Goal: Transaction & Acquisition: Purchase product/service

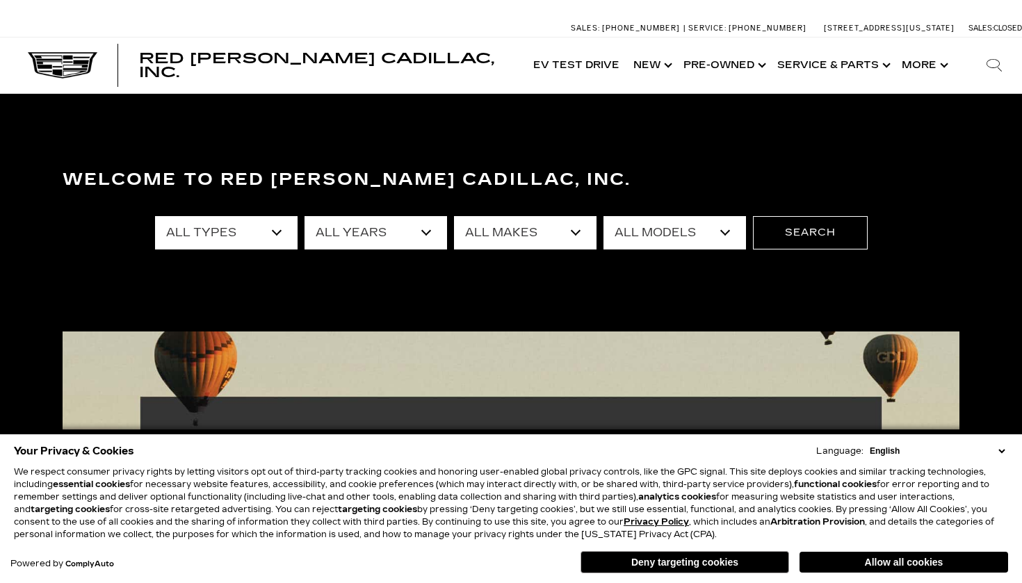
click at [581, 236] on select "All Makes Audi BMW Cadillac Chevrolet Dodge Ford GMC Honda Jeep Lexus Mercedes-…" at bounding box center [525, 232] width 142 height 33
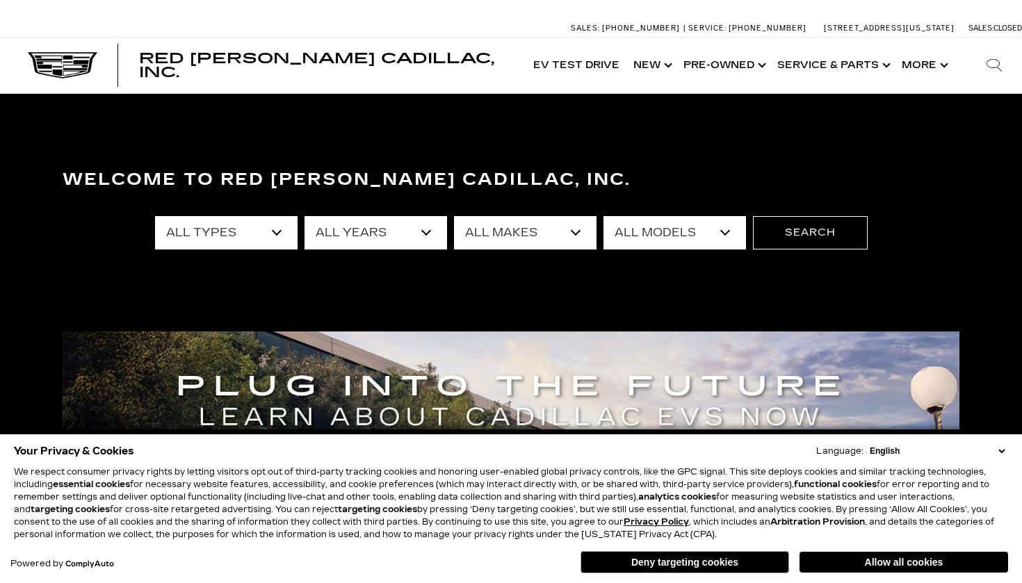
select select "Cadillac"
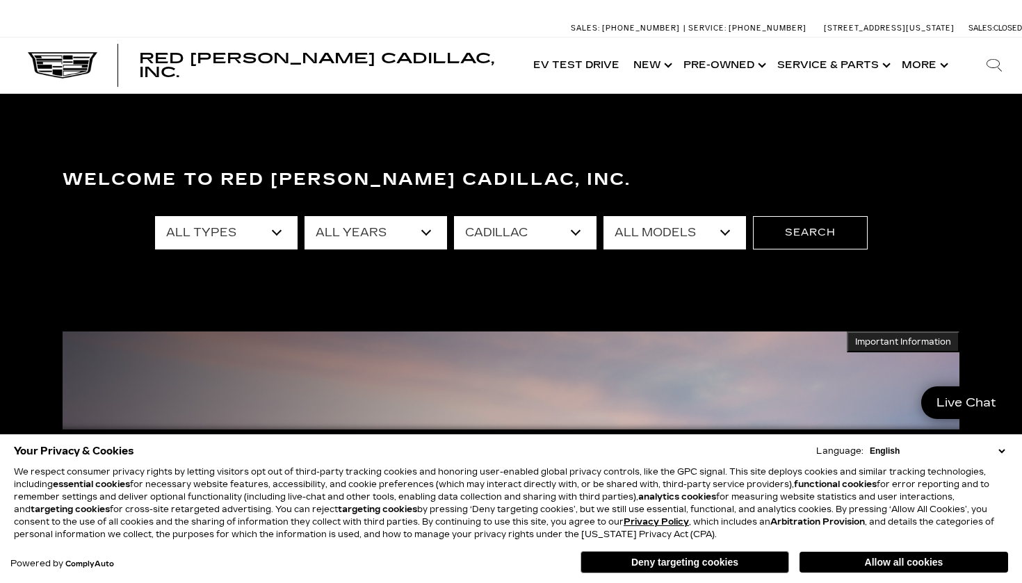
select select "ESCALADE IQ"
click at [808, 225] on button "Search" at bounding box center [810, 232] width 115 height 33
click at [880, 566] on button "Allow all cookies" at bounding box center [903, 562] width 209 height 21
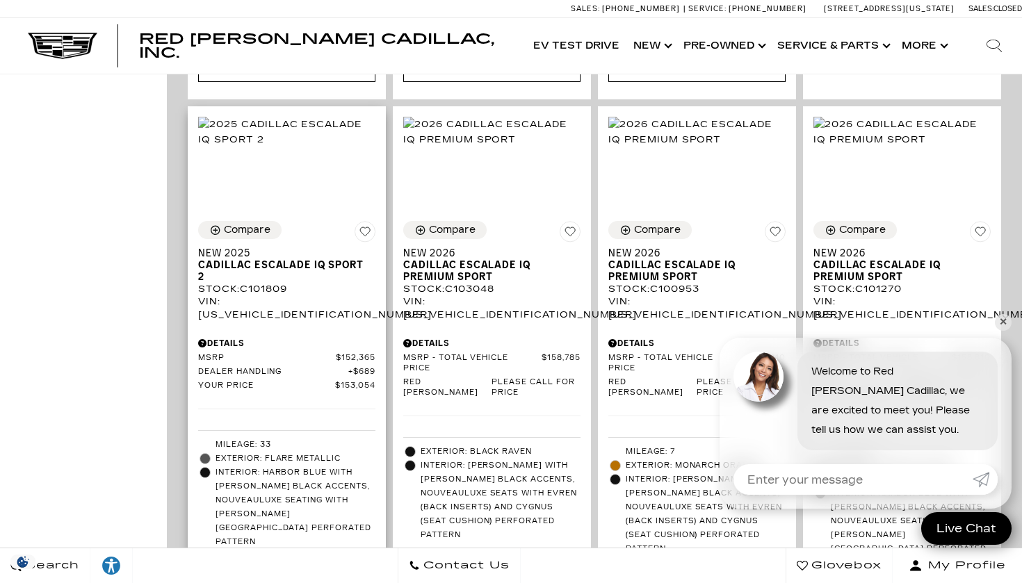
scroll to position [899, 0]
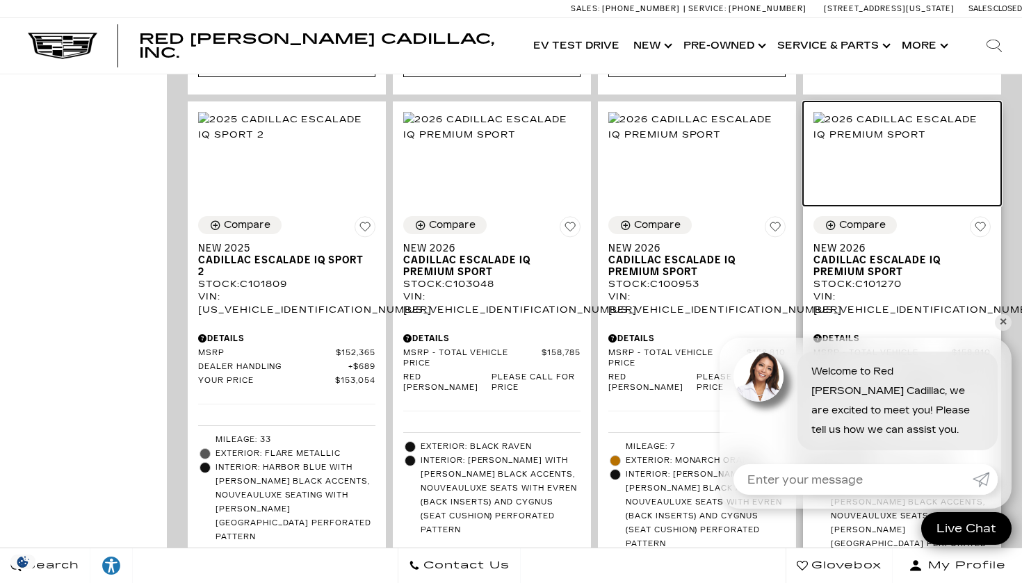
click at [901, 120] on img at bounding box center [901, 127] width 177 height 31
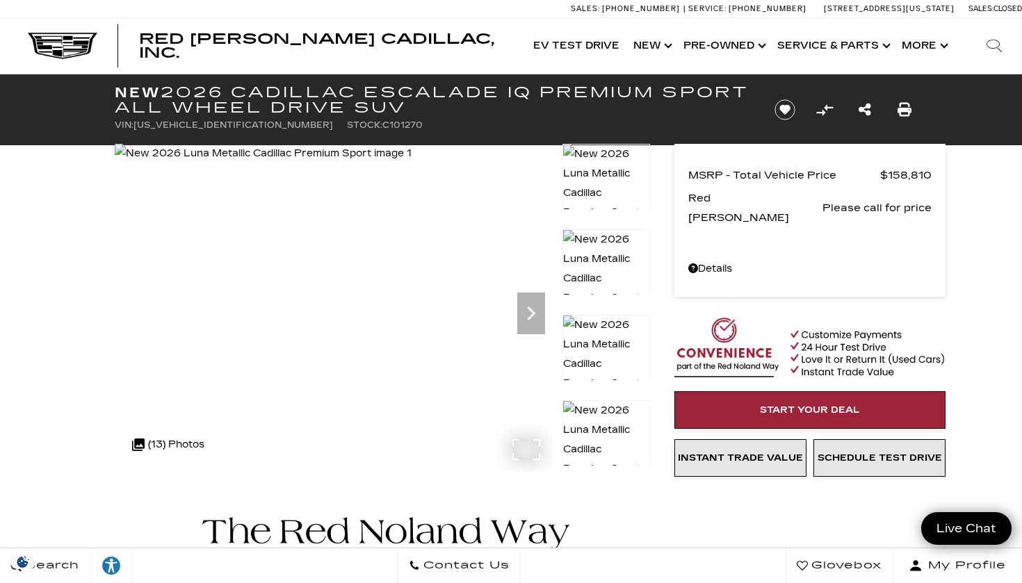
click at [185, 445] on div ".cls-1, .cls-3 { fill: #c50033; } .cls-1 { clip-rule: evenodd; } .cls-2 { clip-…" at bounding box center [168, 444] width 86 height 33
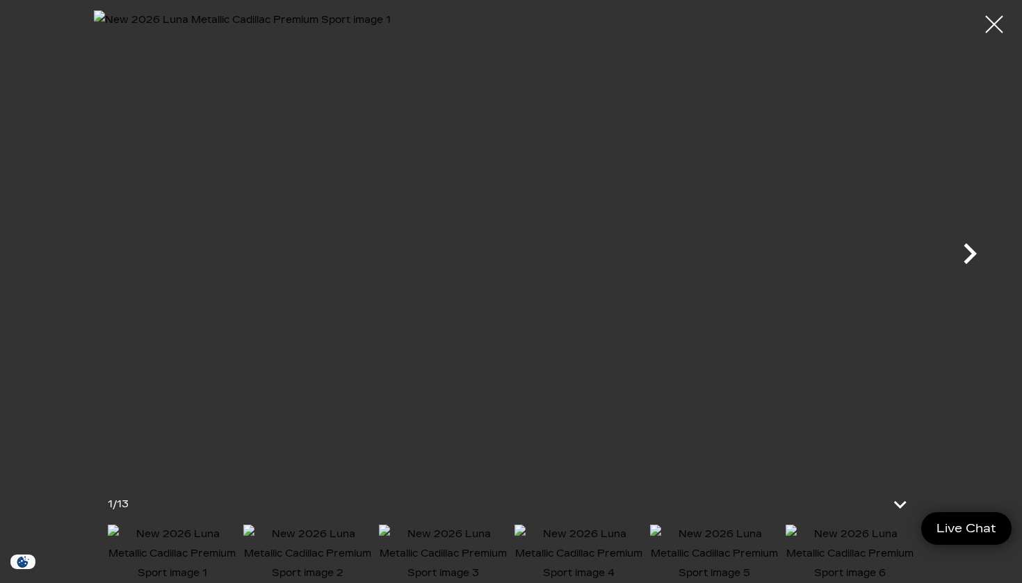
click at [967, 269] on icon "Next" at bounding box center [970, 254] width 42 height 42
click at [966, 269] on icon "Next" at bounding box center [970, 254] width 42 height 42
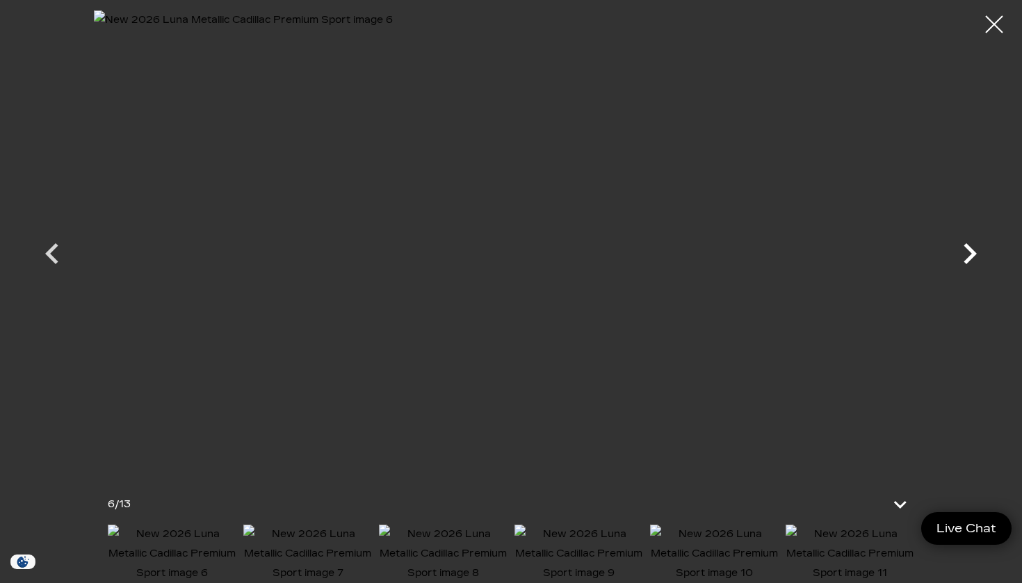
click at [966, 269] on icon "Next" at bounding box center [970, 254] width 42 height 42
click at [970, 258] on icon "Next" at bounding box center [969, 253] width 13 height 21
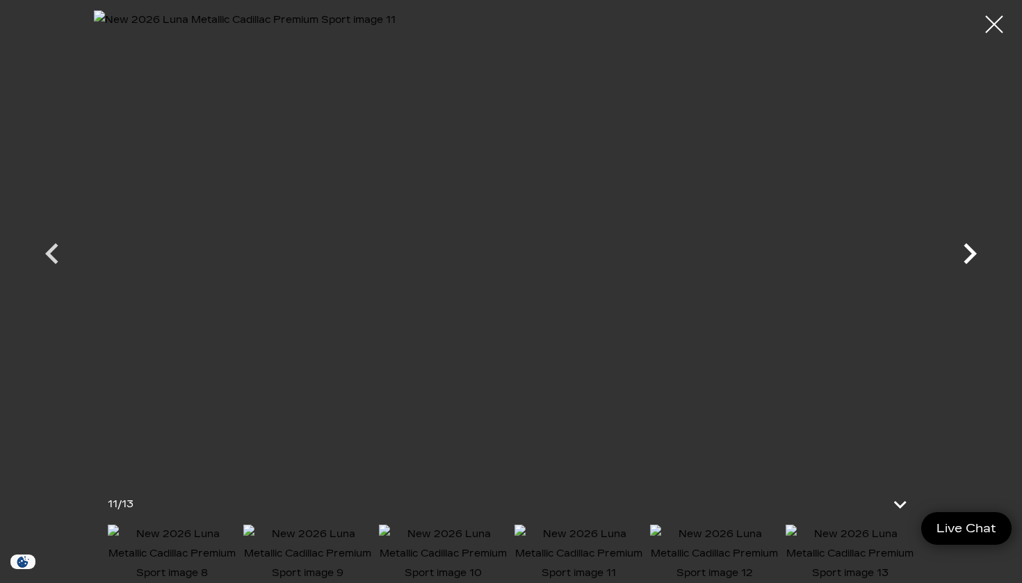
click at [970, 258] on icon "Next" at bounding box center [969, 253] width 13 height 21
click at [970, 258] on div at bounding box center [510, 240] width 973 height 461
click at [986, 27] on div at bounding box center [994, 24] width 37 height 37
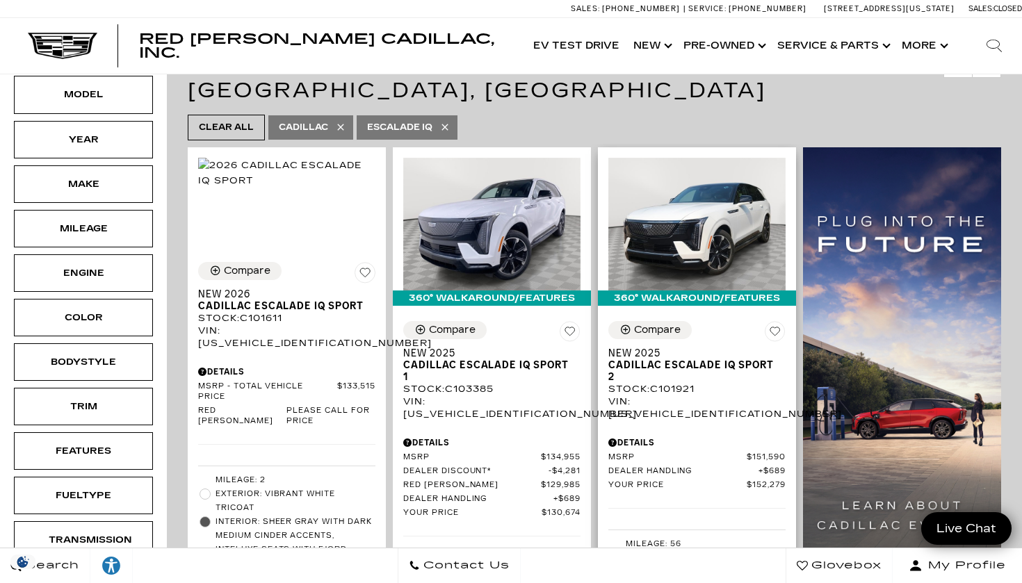
scroll to position [280, 0]
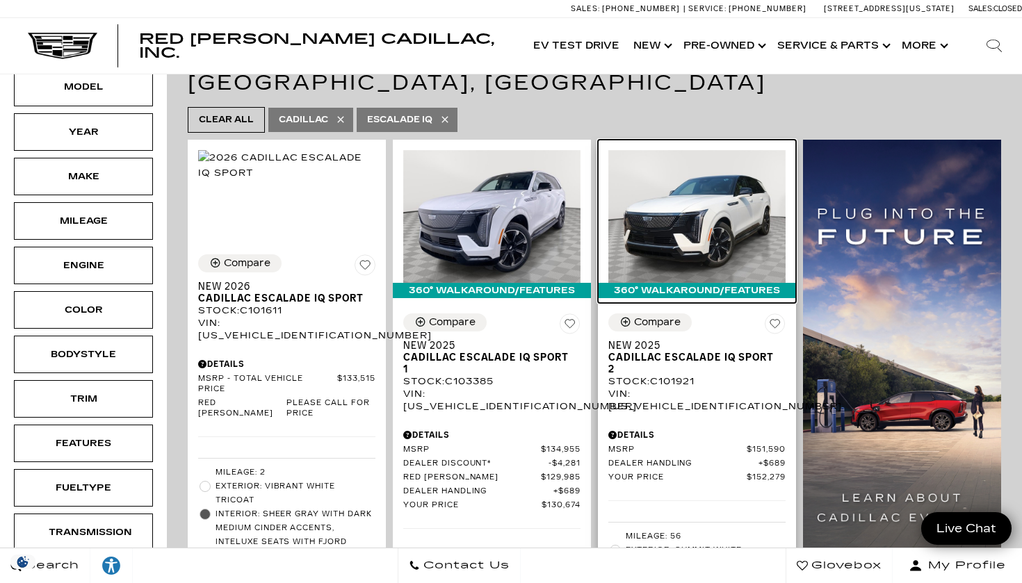
click at [687, 196] on img at bounding box center [696, 216] width 177 height 133
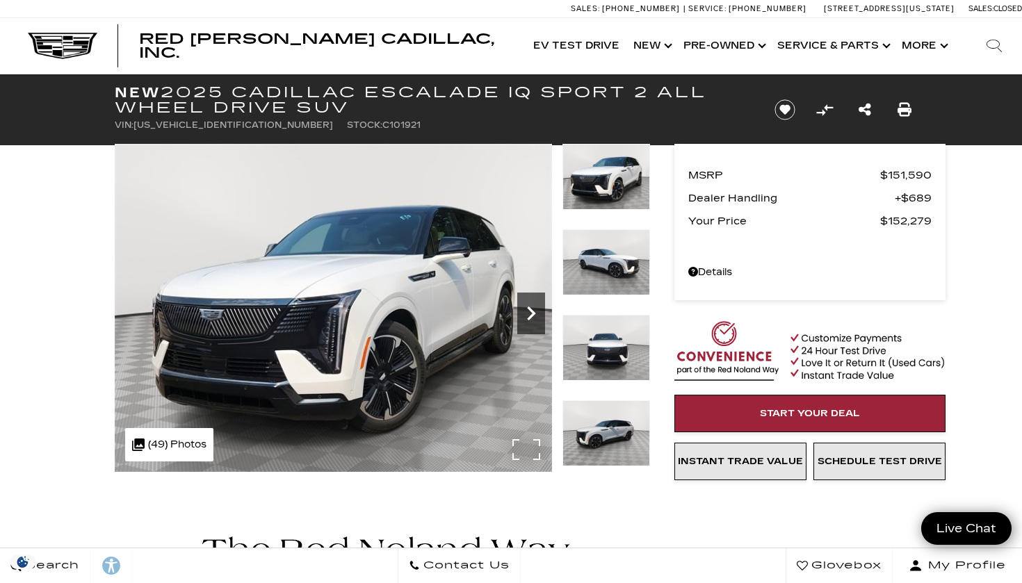
click at [528, 313] on icon "Next" at bounding box center [531, 314] width 28 height 28
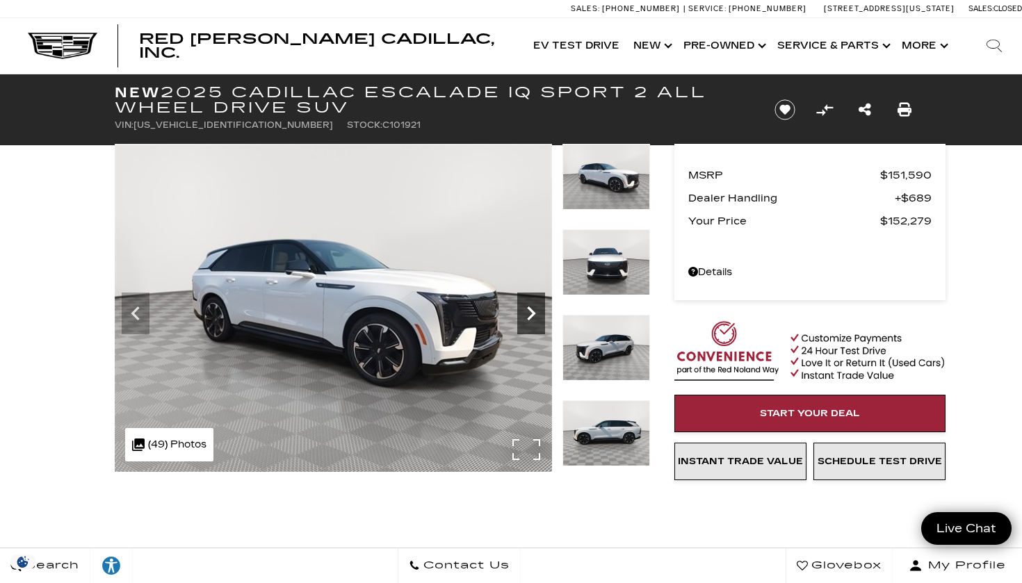
click at [528, 313] on icon "Next" at bounding box center [531, 314] width 28 height 28
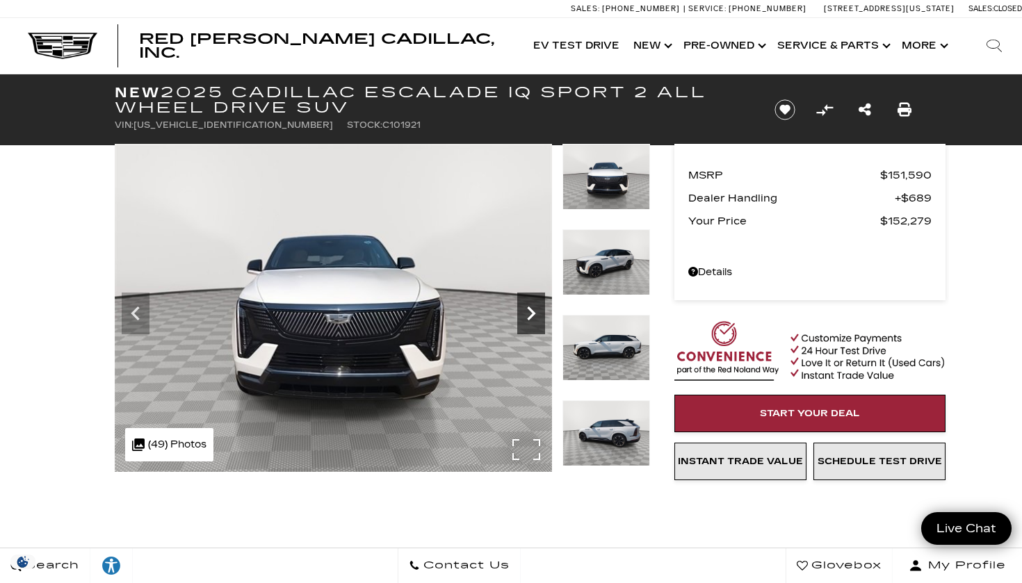
click at [528, 313] on icon "Next" at bounding box center [531, 314] width 28 height 28
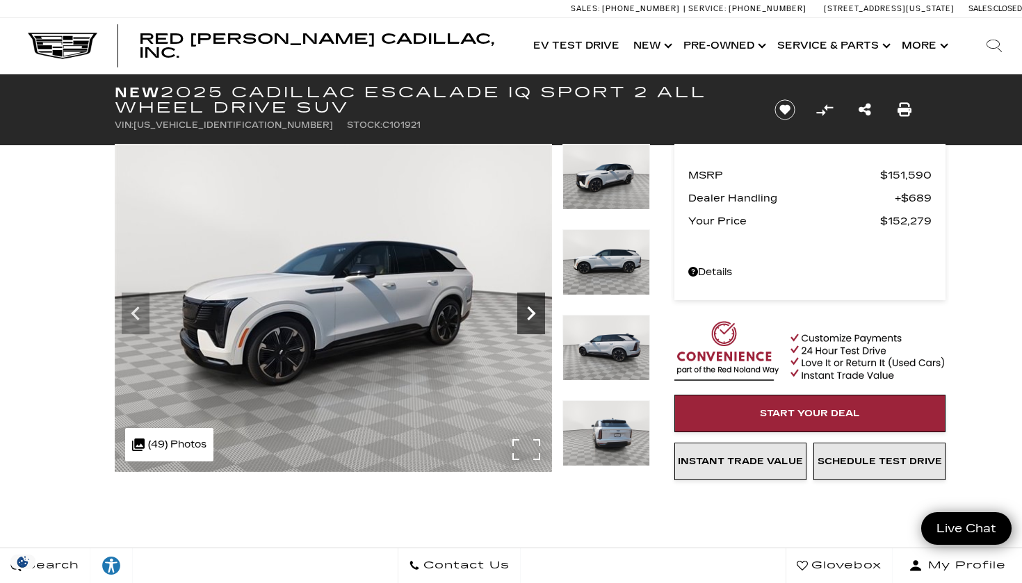
click at [528, 313] on icon "Next" at bounding box center [531, 314] width 28 height 28
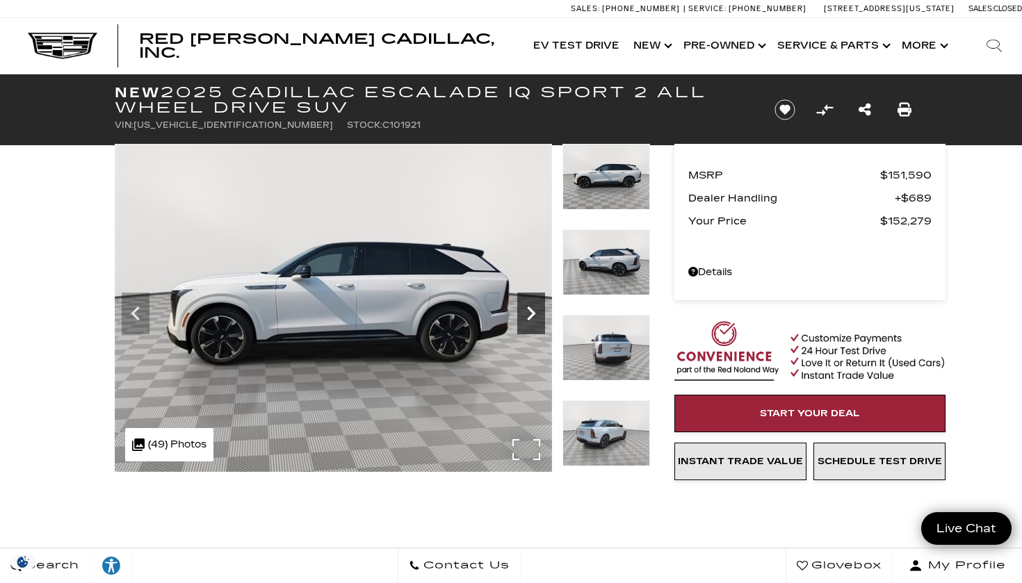
click at [528, 313] on icon "Next" at bounding box center [531, 314] width 28 height 28
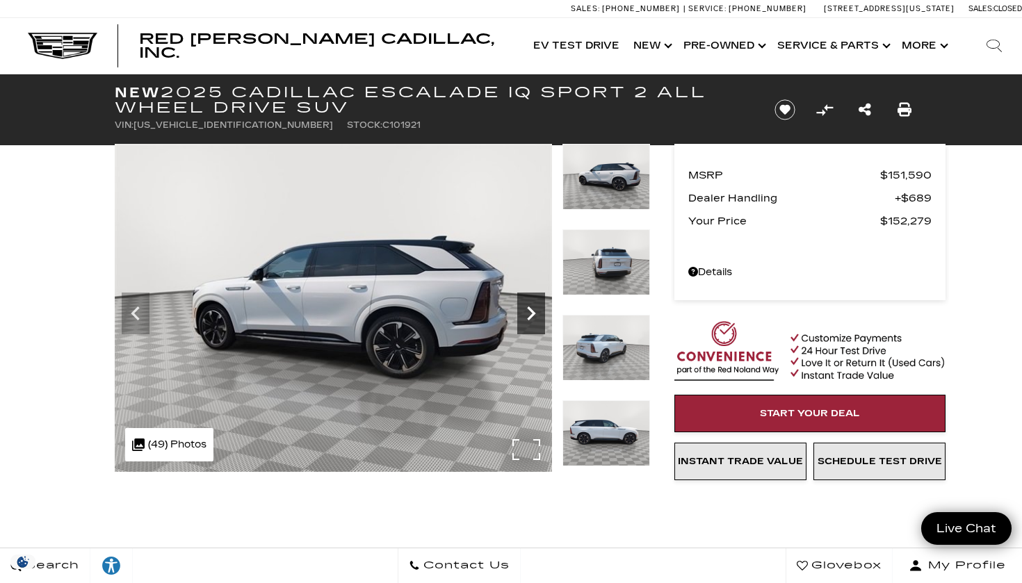
click at [528, 313] on icon "Next" at bounding box center [531, 314] width 28 height 28
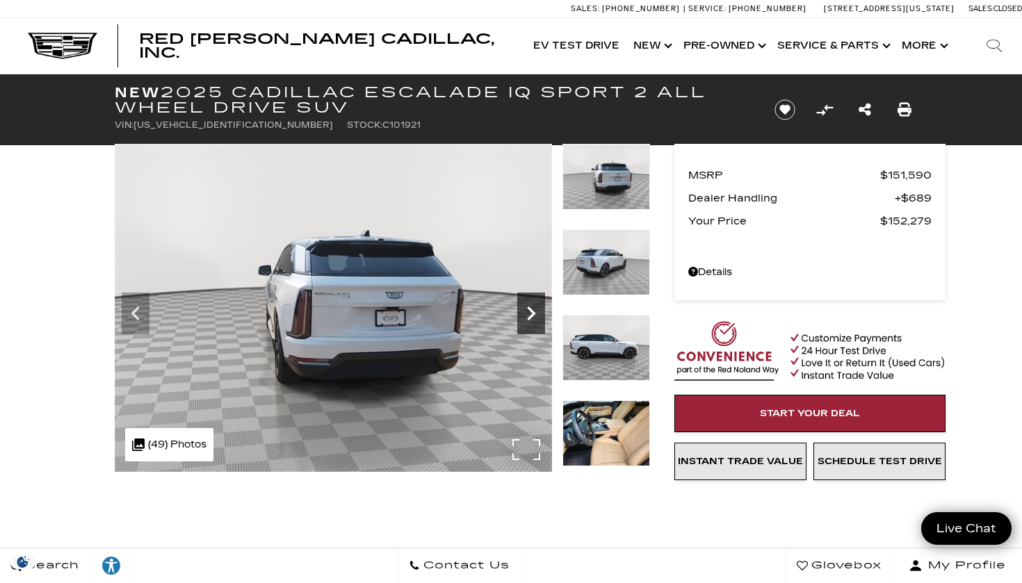
click at [528, 313] on icon "Next" at bounding box center [531, 314] width 28 height 28
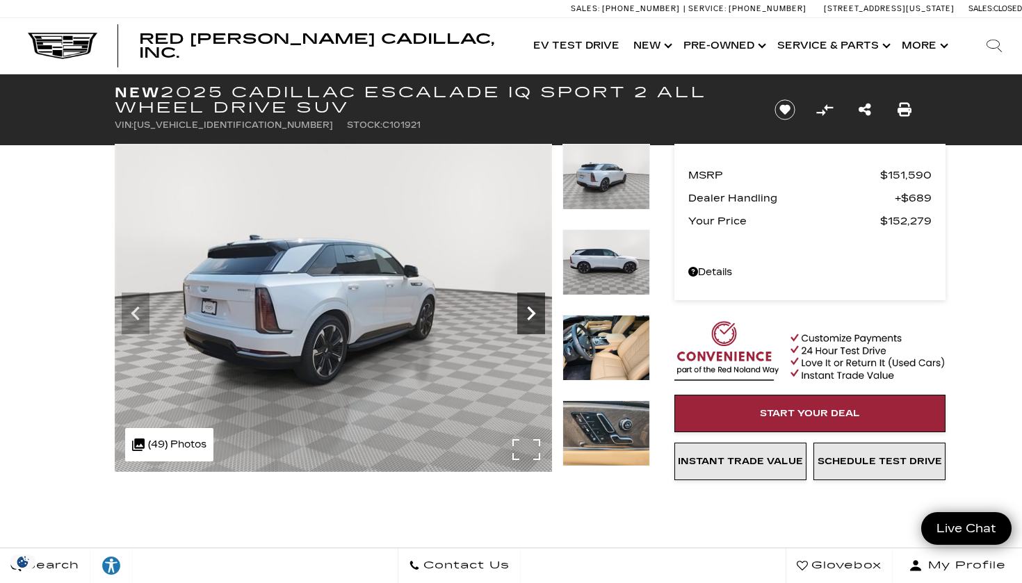
click at [528, 313] on icon "Next" at bounding box center [531, 314] width 28 height 28
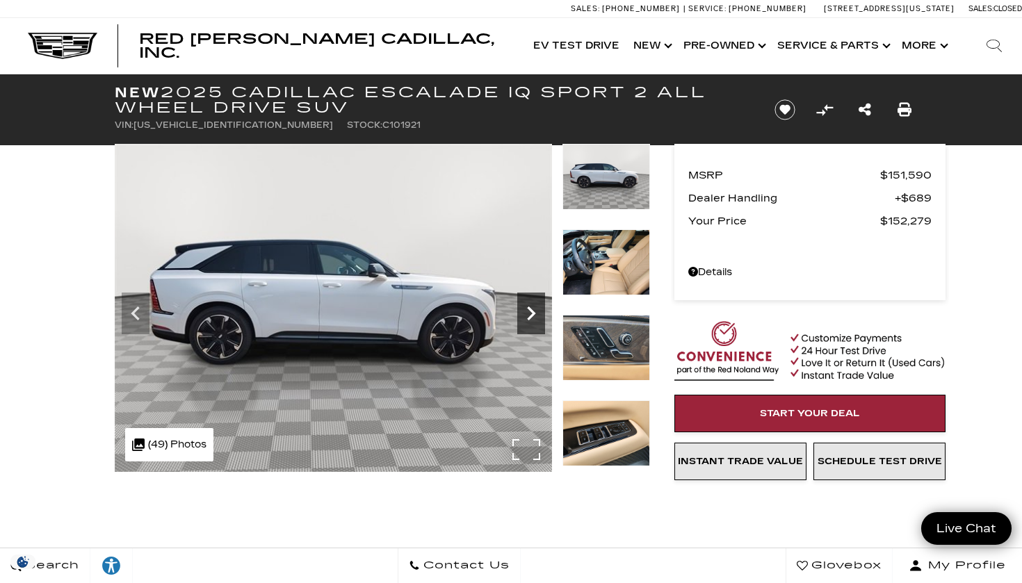
click at [528, 313] on icon "Next" at bounding box center [531, 314] width 28 height 28
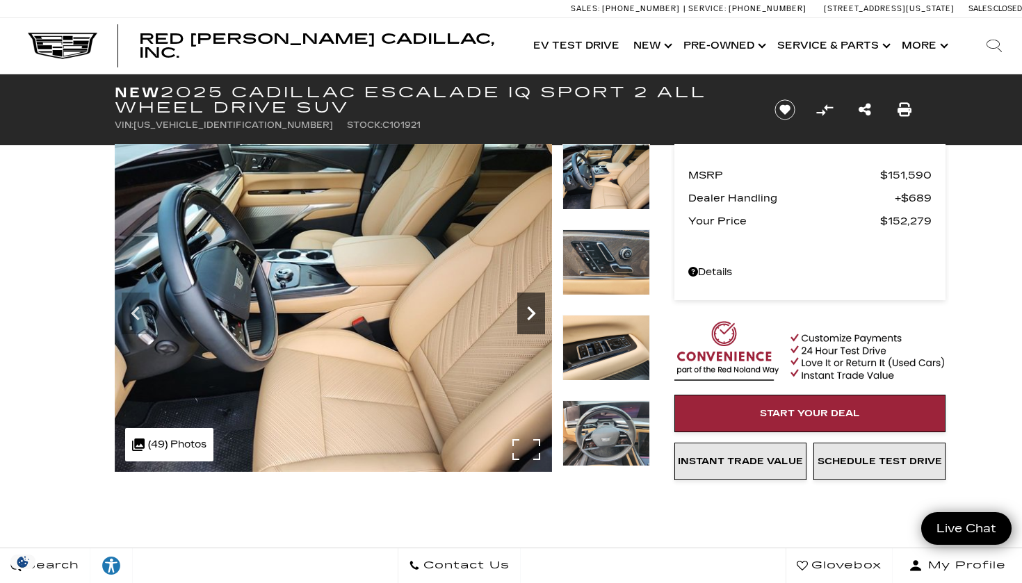
click at [528, 313] on icon "Next" at bounding box center [531, 314] width 28 height 28
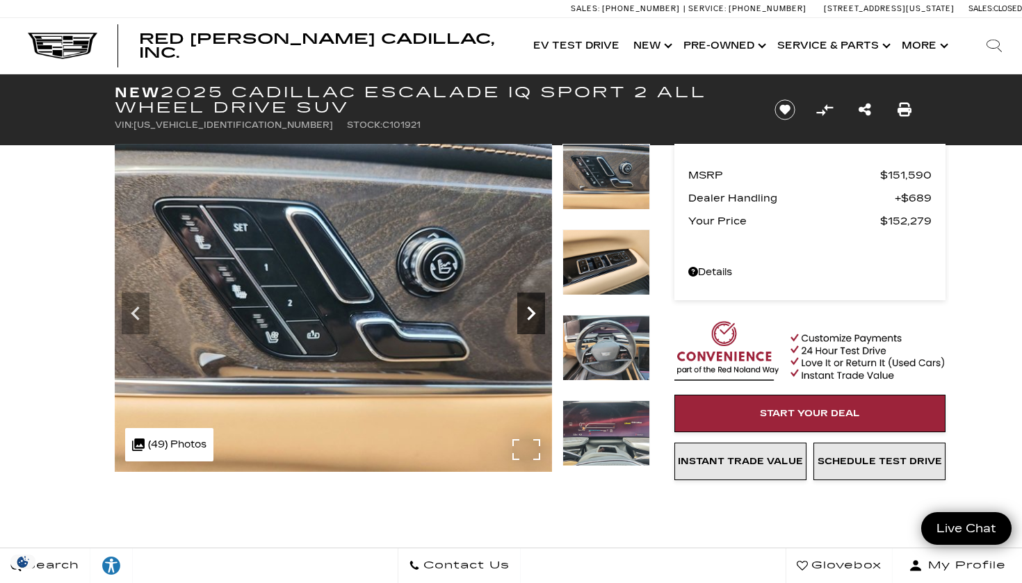
click at [528, 313] on icon "Next" at bounding box center [531, 314] width 28 height 28
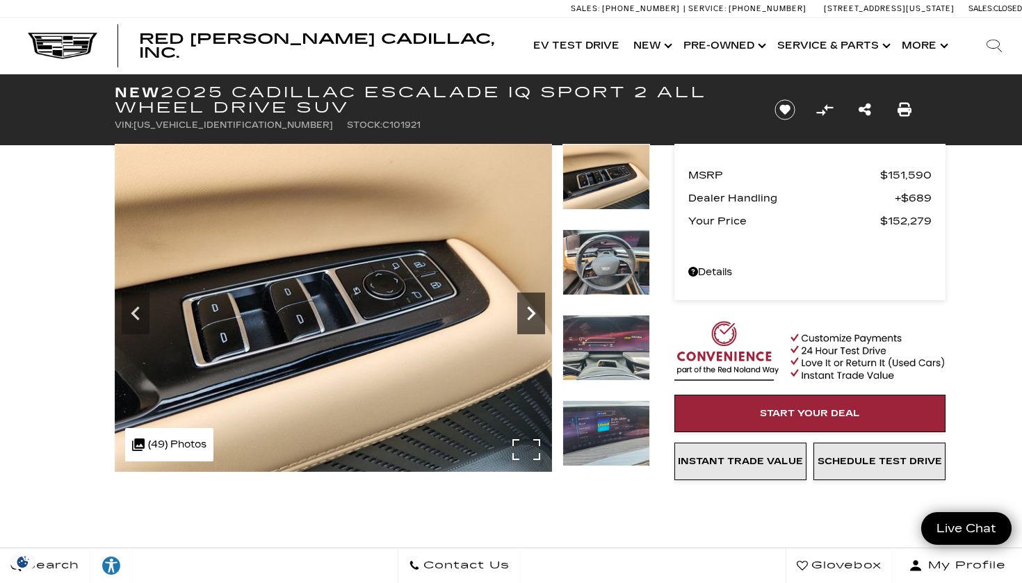
click at [528, 313] on icon "Next" at bounding box center [531, 314] width 28 height 28
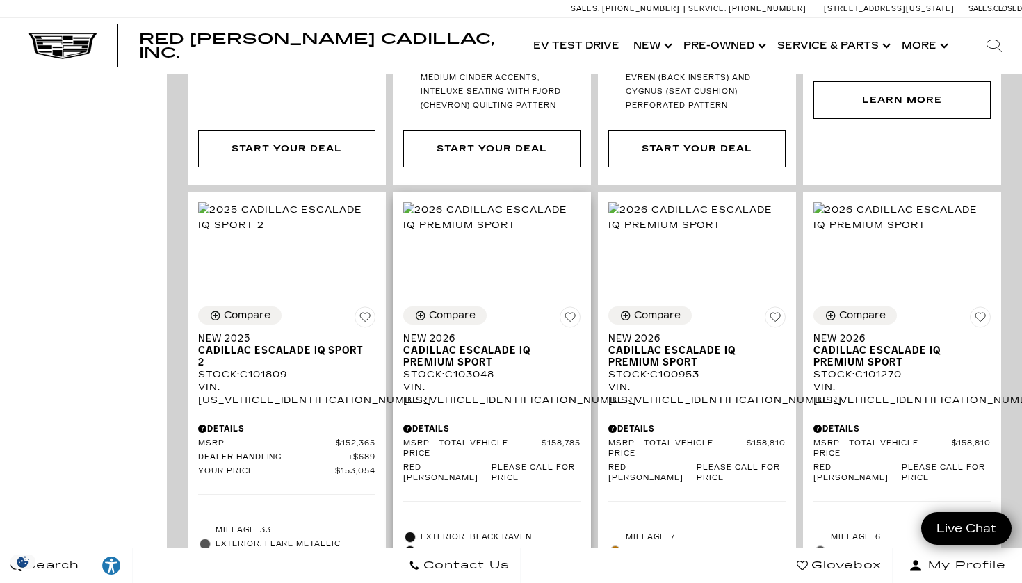
scroll to position [806, 0]
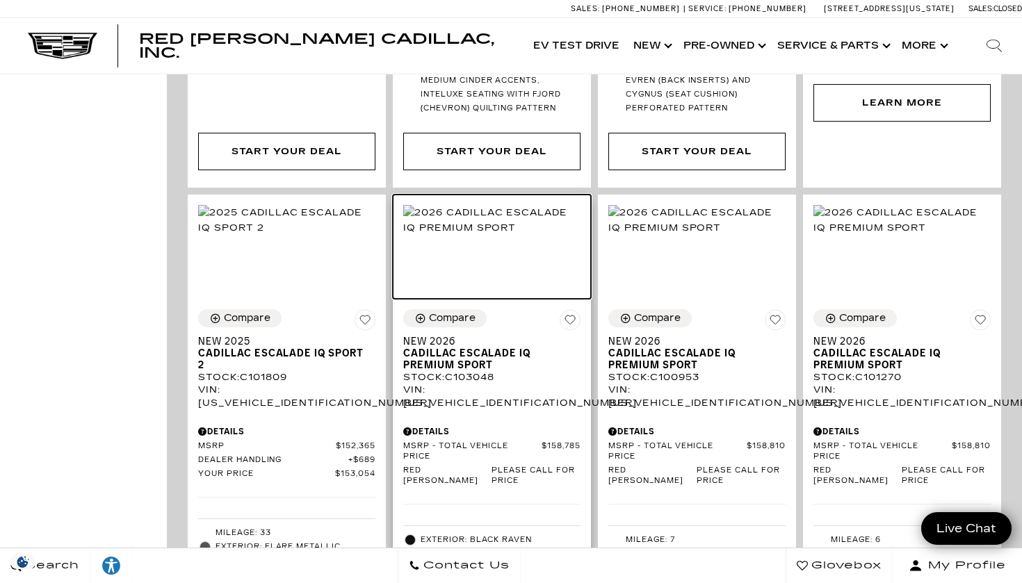
click at [496, 205] on img at bounding box center [491, 220] width 177 height 31
